Goal: Information Seeking & Learning: Find specific page/section

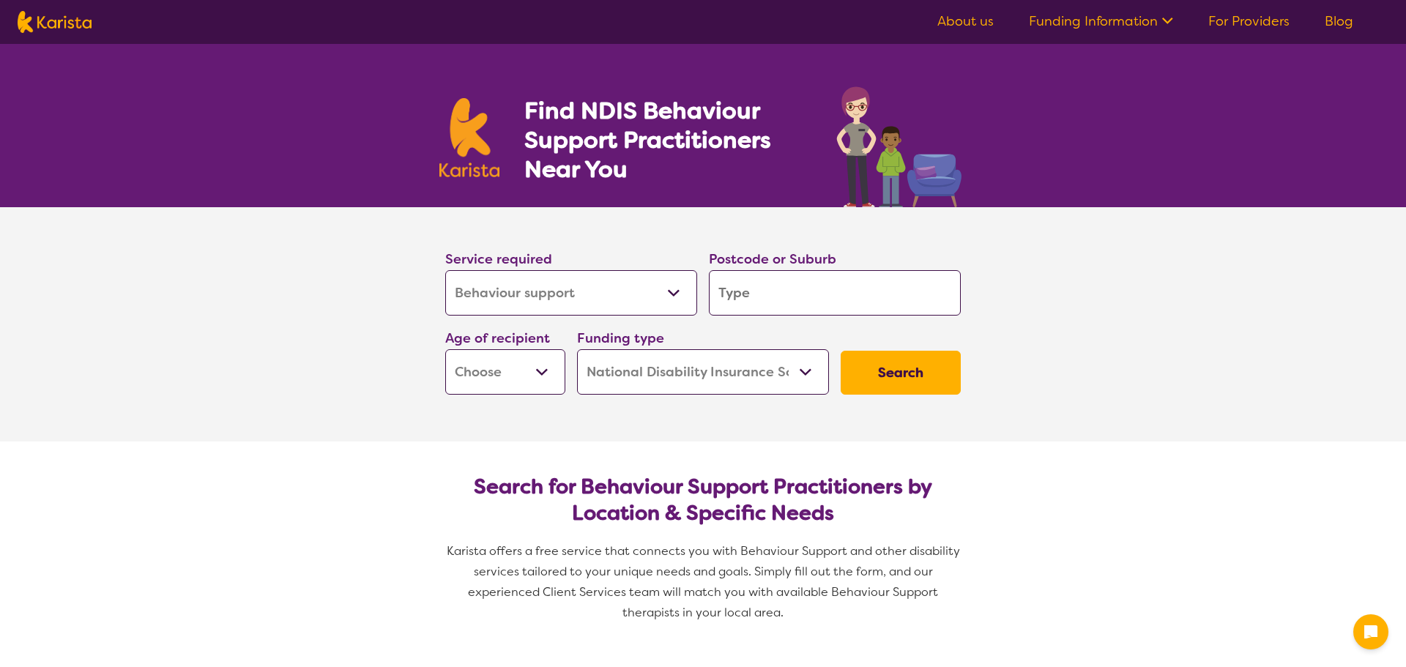
select select "Behaviour support"
select select "NDIS"
select select "Behaviour support"
select select "NDIS"
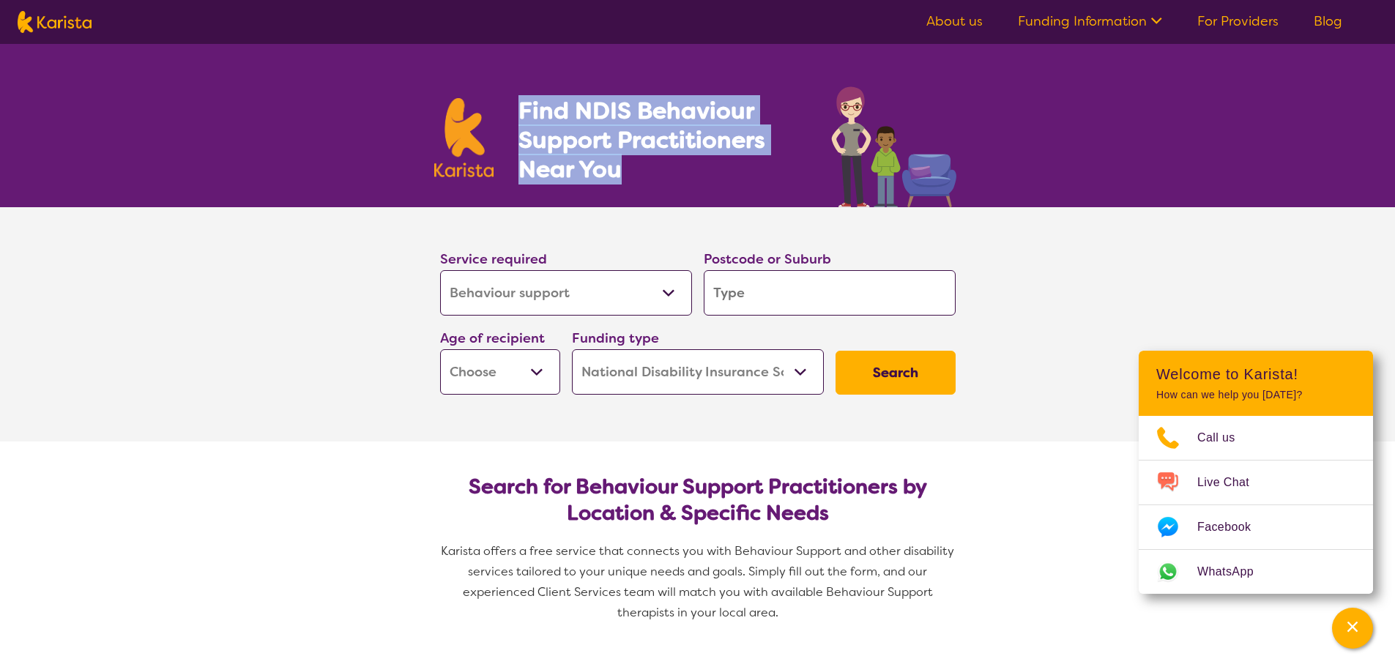
drag, startPoint x: 515, startPoint y: 111, endPoint x: 654, endPoint y: 177, distance: 153.9
click at [654, 178] on section "Find NDIS Behaviour Support Practitioners Near You" at bounding box center [698, 125] width 562 height 163
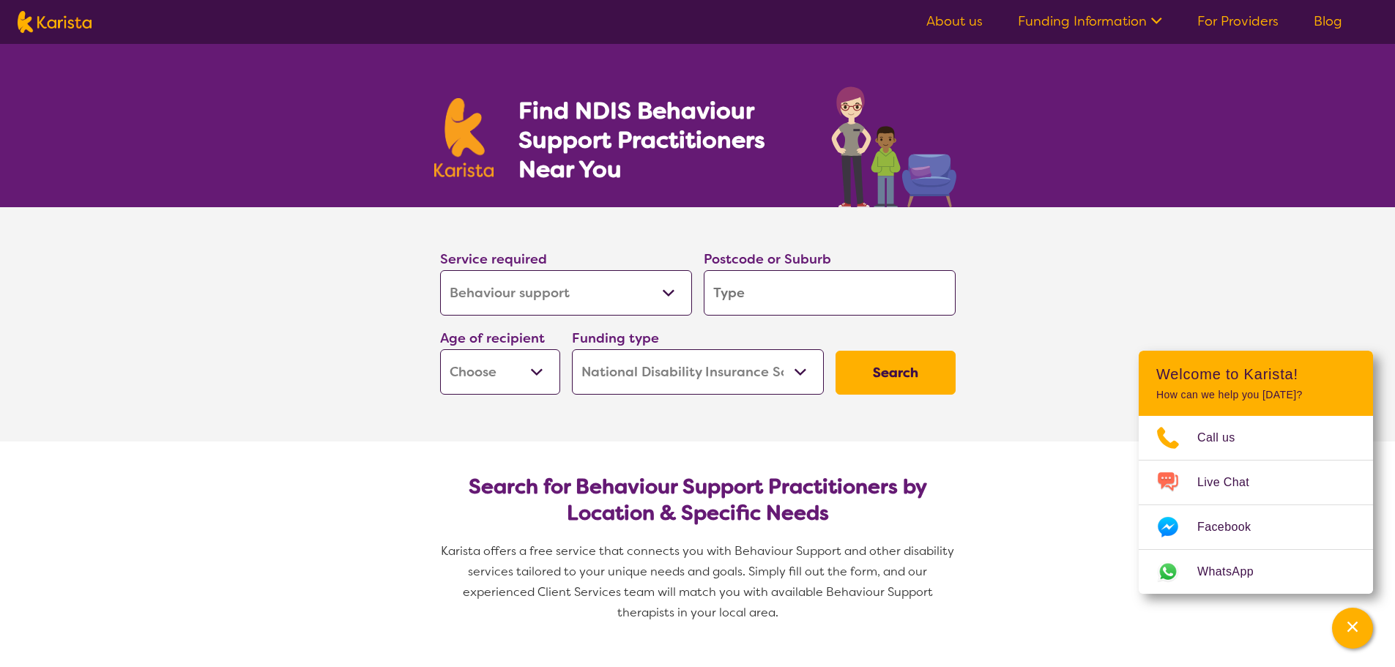
click at [1197, 168] on div "Find NDIS Behaviour Support Practitioners Near You" at bounding box center [697, 125] width 1395 height 163
click at [561, 290] on select "Allied Health Assistant Assessment ([MEDICAL_DATA] or [MEDICAL_DATA]) Behaviour…" at bounding box center [566, 292] width 252 height 45
click at [771, 270] on input "search" at bounding box center [830, 292] width 252 height 45
click at [493, 373] on select "Early Childhood - 0 to 9 Child - 10 to 11 Adolescent - 12 to 17 Adult - 18 to 6…" at bounding box center [500, 371] width 120 height 45
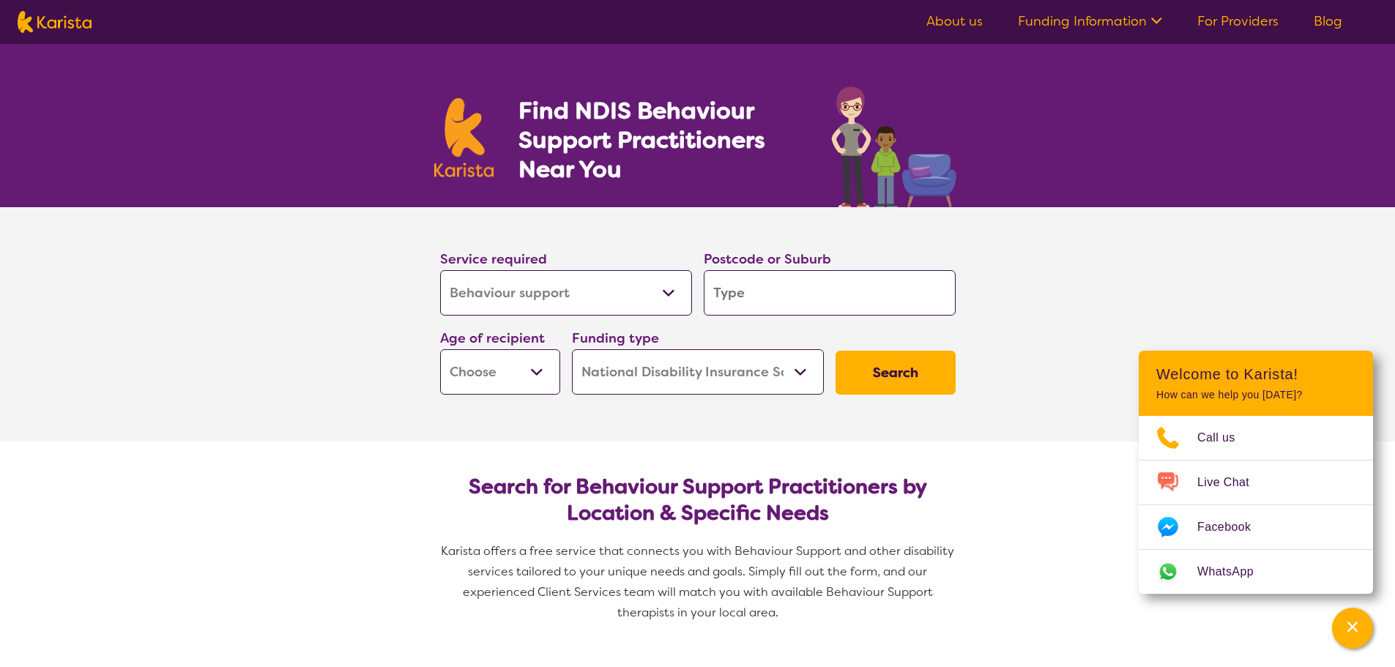
click at [682, 373] on select "Home Care Package (HCP) National Disability Insurance Scheme (NDIS) I don't know" at bounding box center [698, 371] width 252 height 45
click at [1253, 244] on section "Service required Allied Health Assistant Assessment ([MEDICAL_DATA] or [MEDICAL…" at bounding box center [697, 324] width 1395 height 234
